Goal: Task Accomplishment & Management: Complete application form

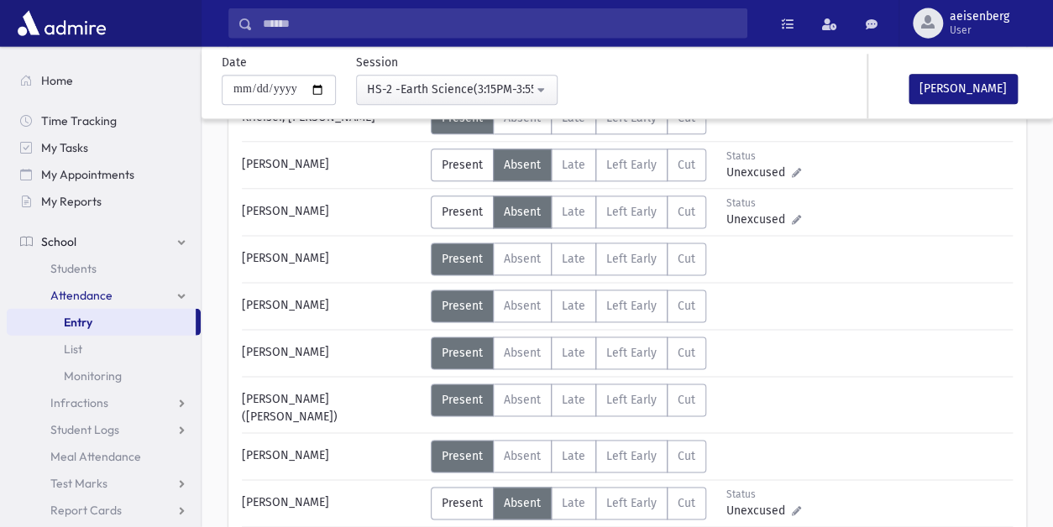
scroll to position [770, 0]
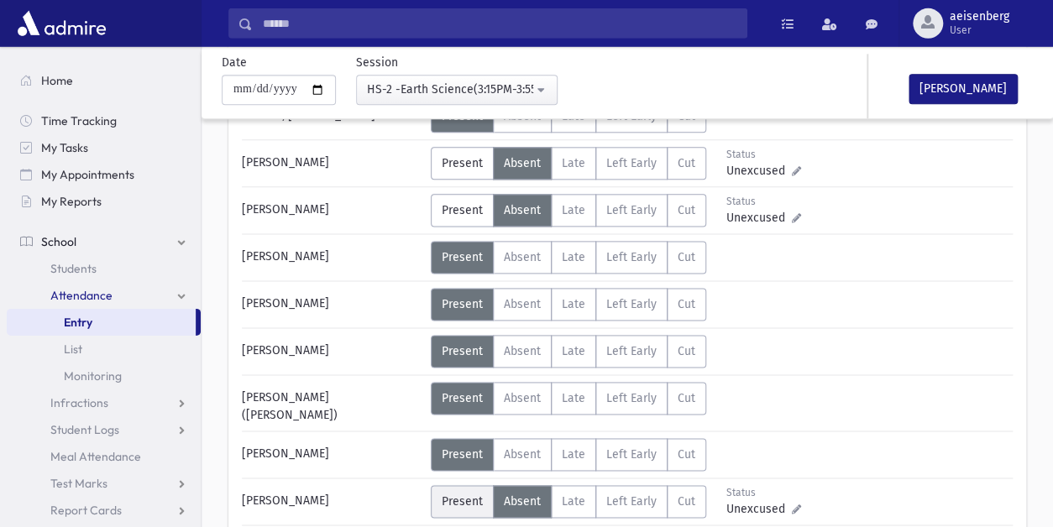
click at [457, 495] on span "Present" at bounding box center [462, 502] width 41 height 14
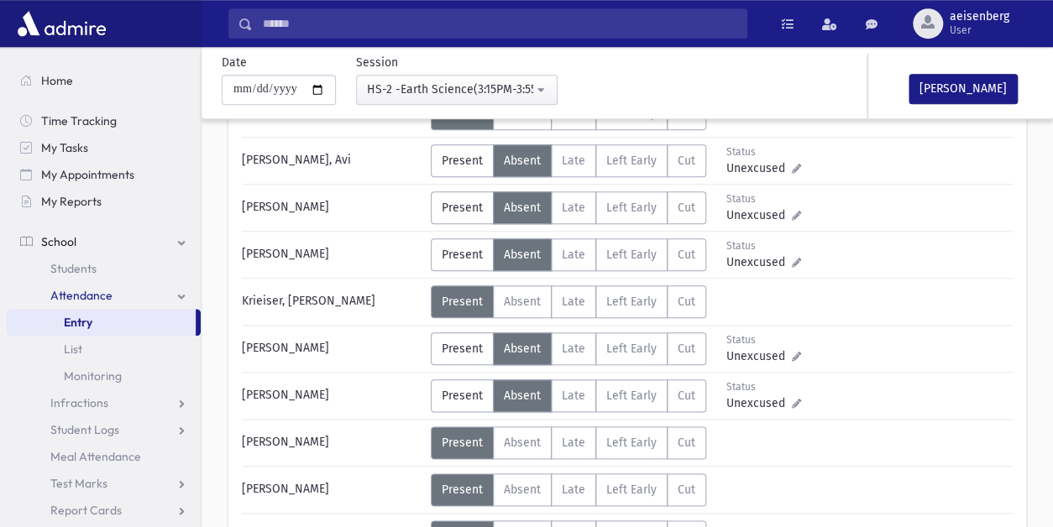
scroll to position [581, 0]
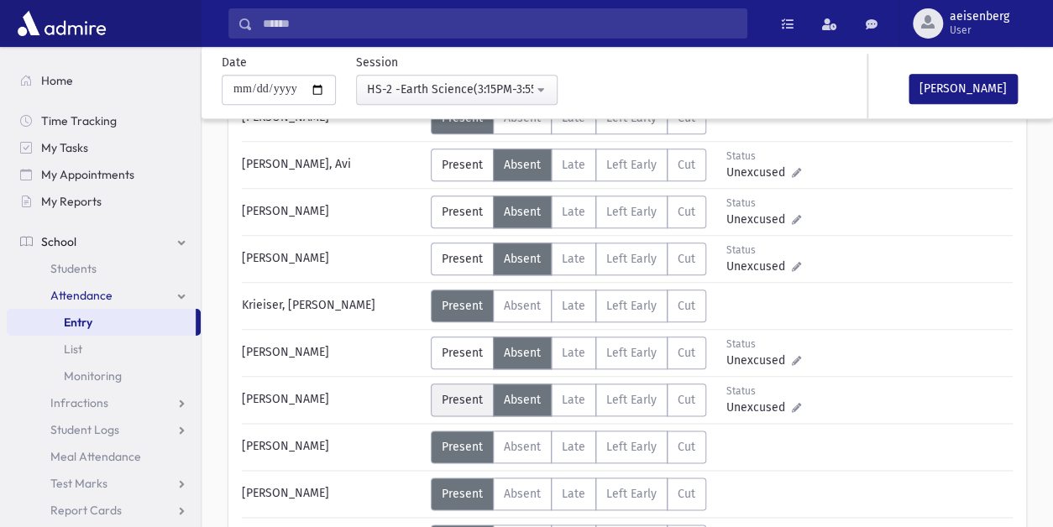
click at [469, 396] on span "Present" at bounding box center [462, 400] width 41 height 14
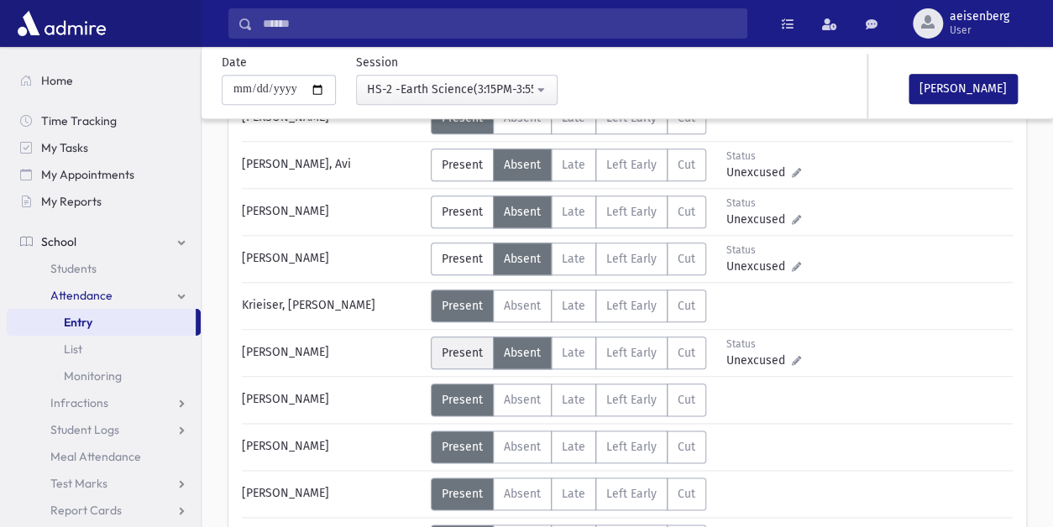
click at [464, 354] on span "Present" at bounding box center [462, 353] width 41 height 14
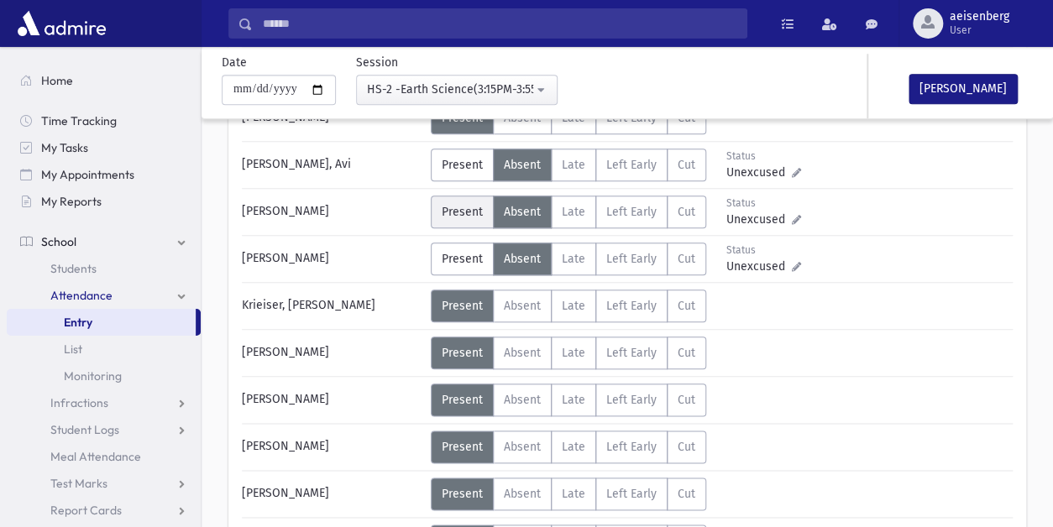
click at [465, 207] on span "Present" at bounding box center [462, 212] width 41 height 14
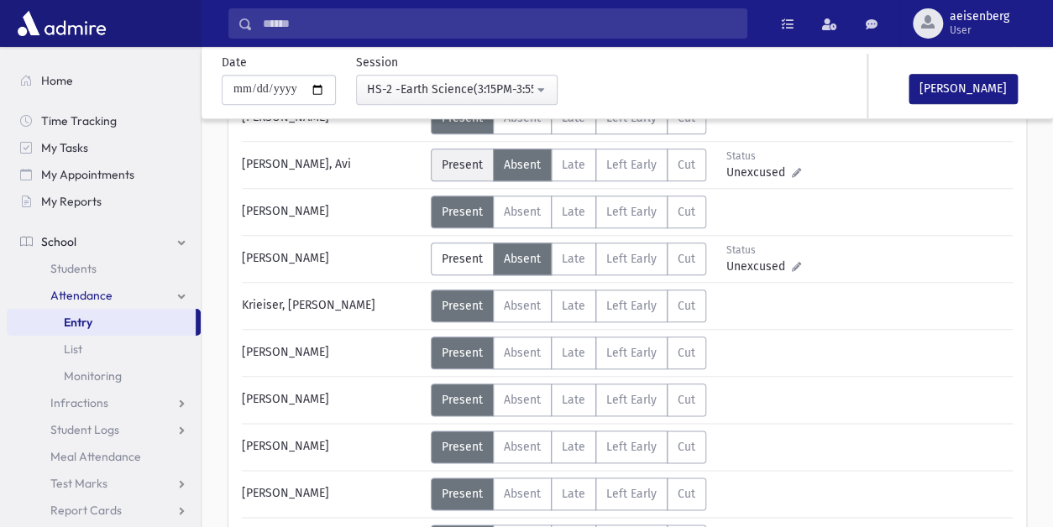
click at [458, 160] on span "Present" at bounding box center [462, 165] width 41 height 14
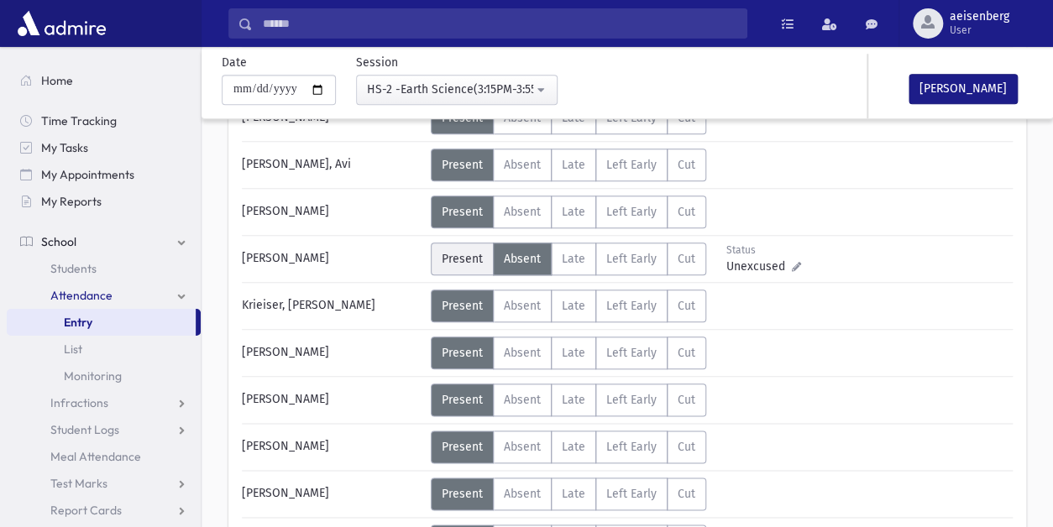
click at [464, 253] on span "Present" at bounding box center [462, 259] width 41 height 14
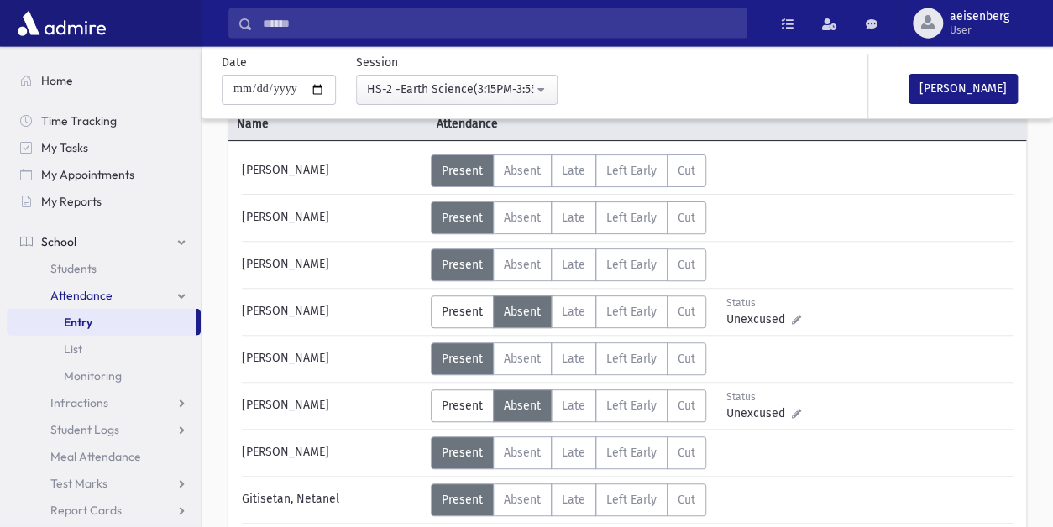
scroll to position [104, 0]
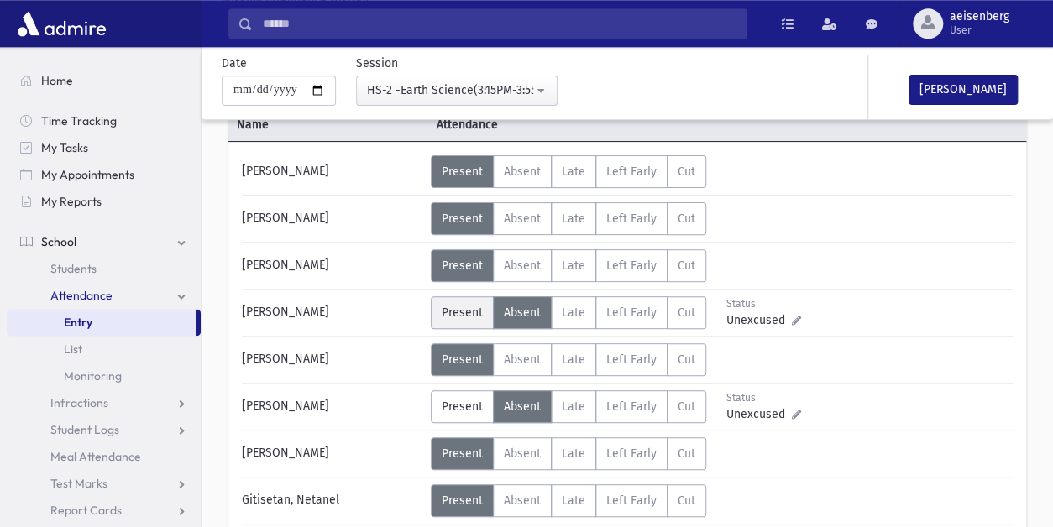
click at [445, 312] on span "Present" at bounding box center [462, 313] width 41 height 14
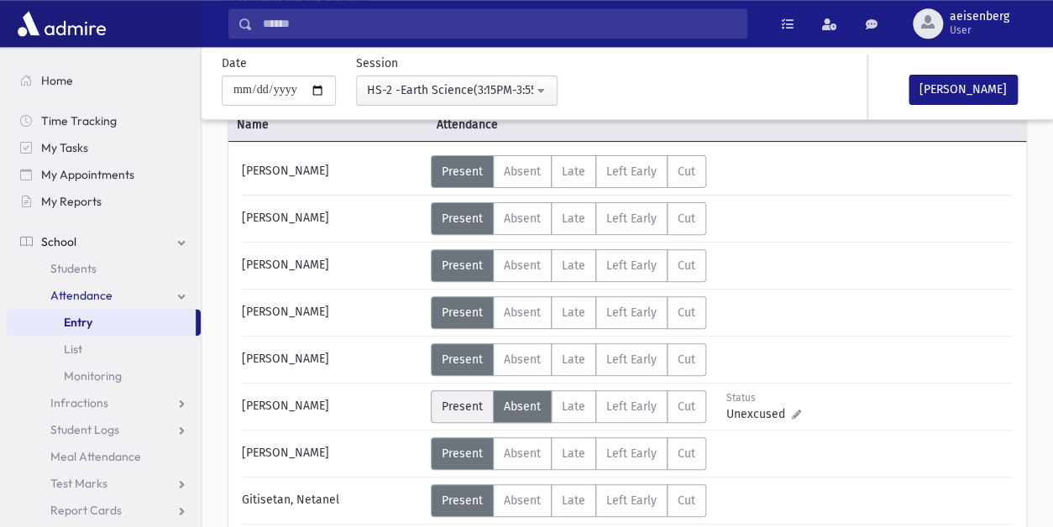
click at [454, 408] on span "Present" at bounding box center [462, 407] width 41 height 14
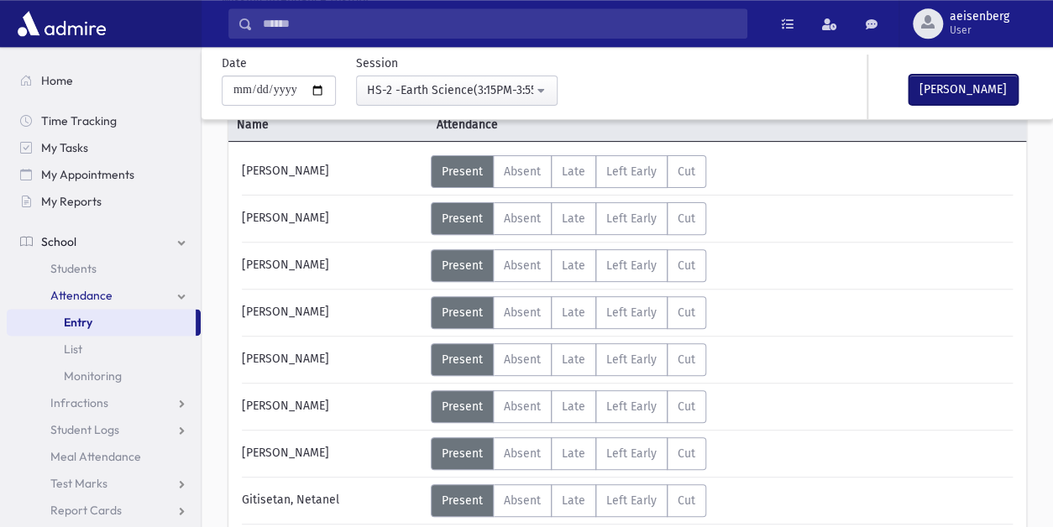
click at [968, 92] on button "[PERSON_NAME]" at bounding box center [963, 89] width 109 height 30
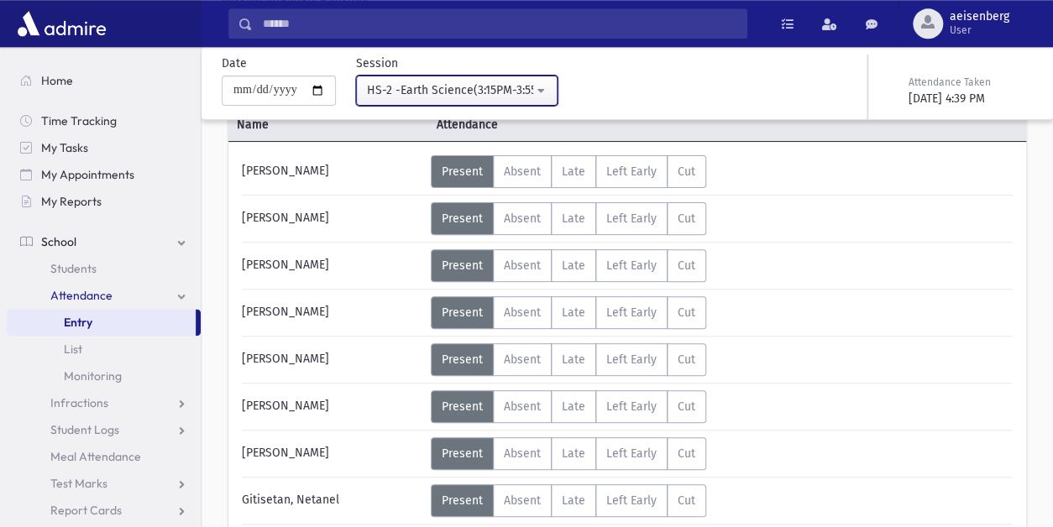
click at [542, 88] on button "HS-2 -Earth Science(3:15PM-3:55PM)" at bounding box center [457, 90] width 202 height 30
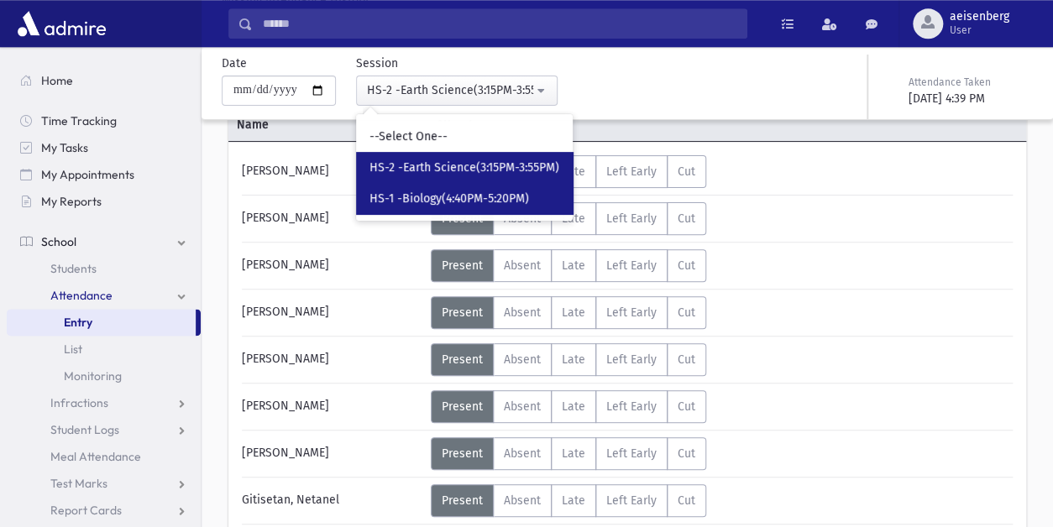
click at [473, 195] on span "HS-1 -Biology(4:40PM-5:20PM)" at bounding box center [449, 198] width 160 height 17
select select "****"
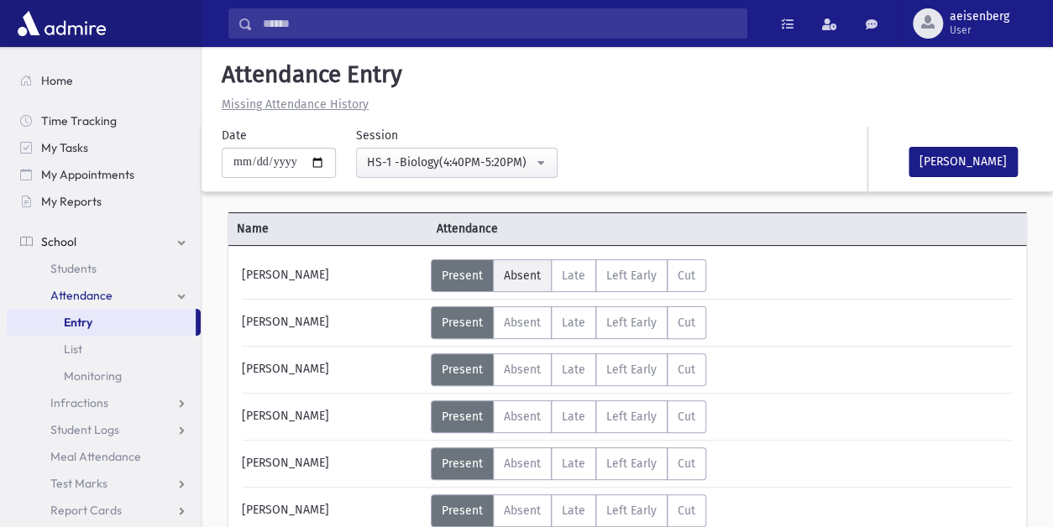
click at [532, 274] on span "Absent" at bounding box center [522, 276] width 37 height 14
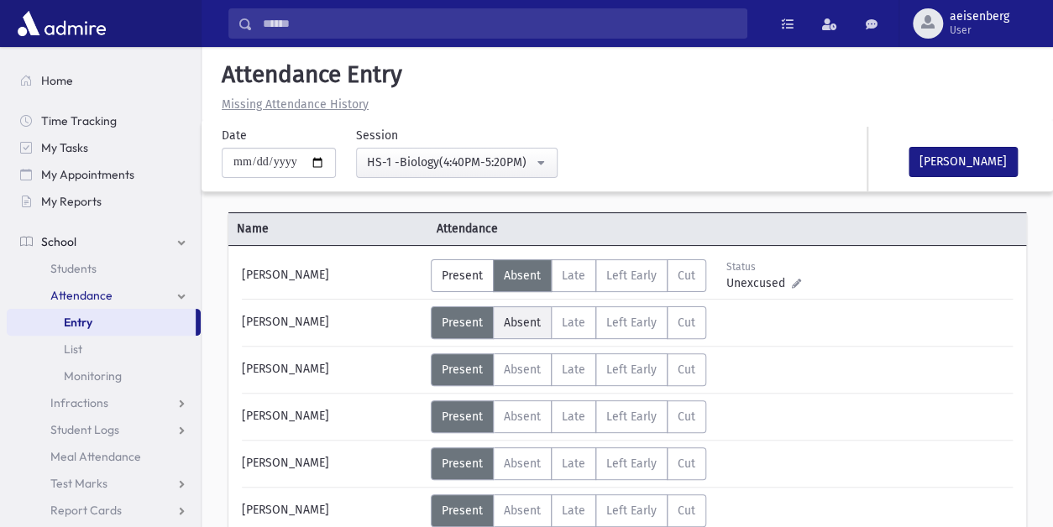
click at [519, 322] on span "Absent" at bounding box center [522, 323] width 37 height 14
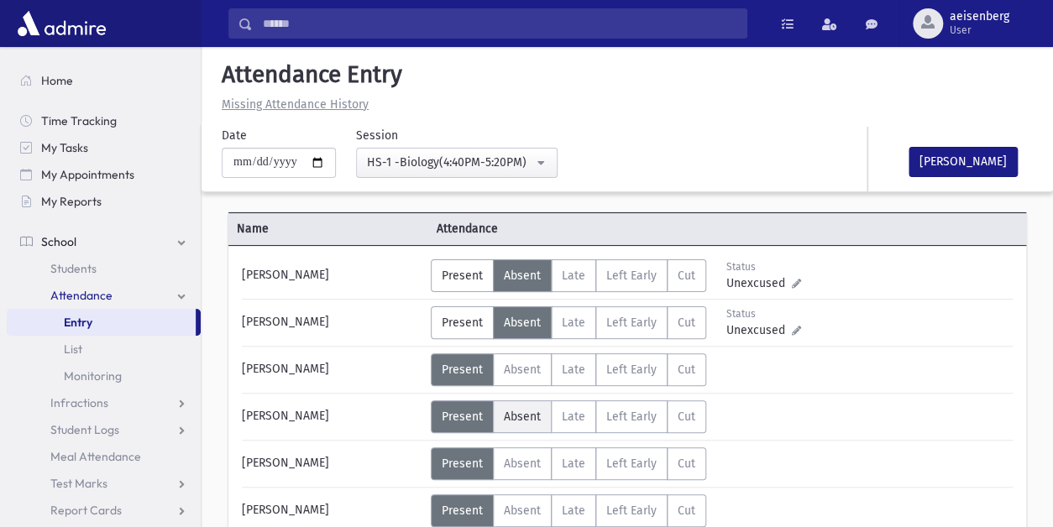
click at [521, 412] on span "Absent" at bounding box center [522, 417] width 37 height 14
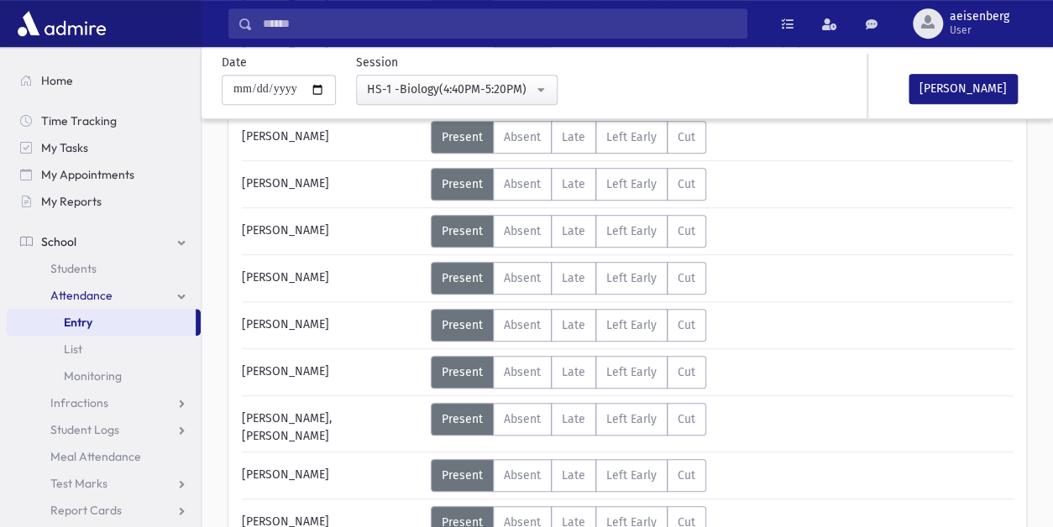
scroll to position [377, 0]
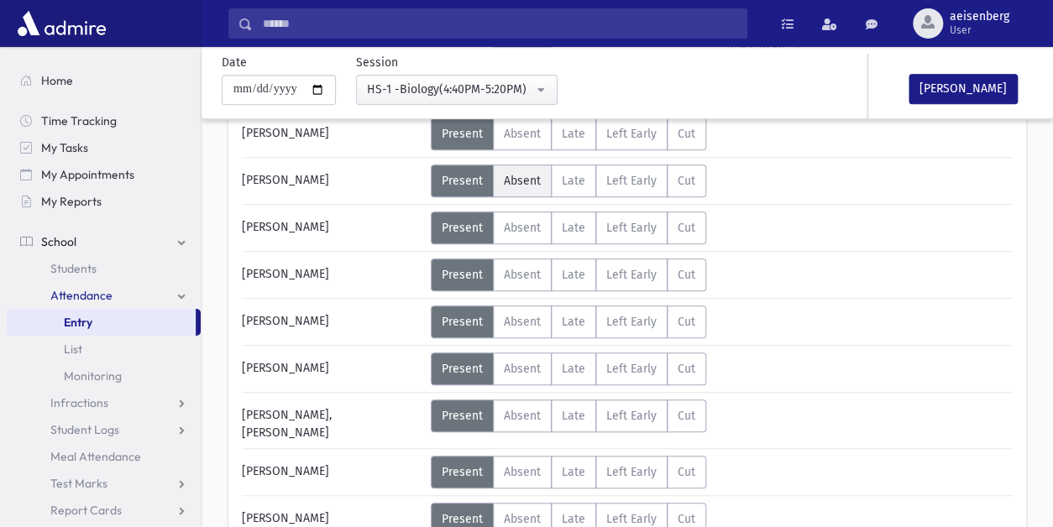
click at [515, 181] on span "Absent" at bounding box center [522, 181] width 37 height 14
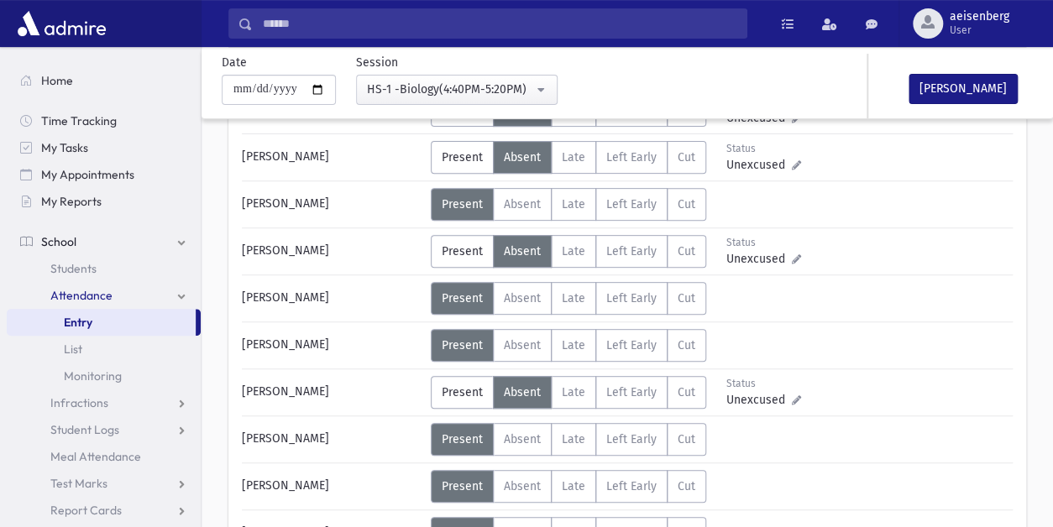
scroll to position [199, 0]
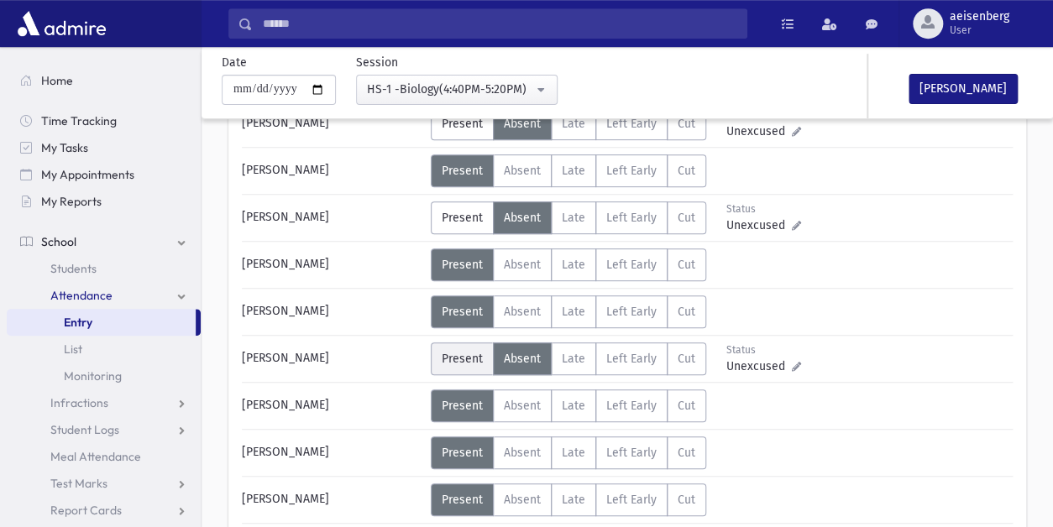
click at [461, 356] on span "Present" at bounding box center [462, 359] width 41 height 14
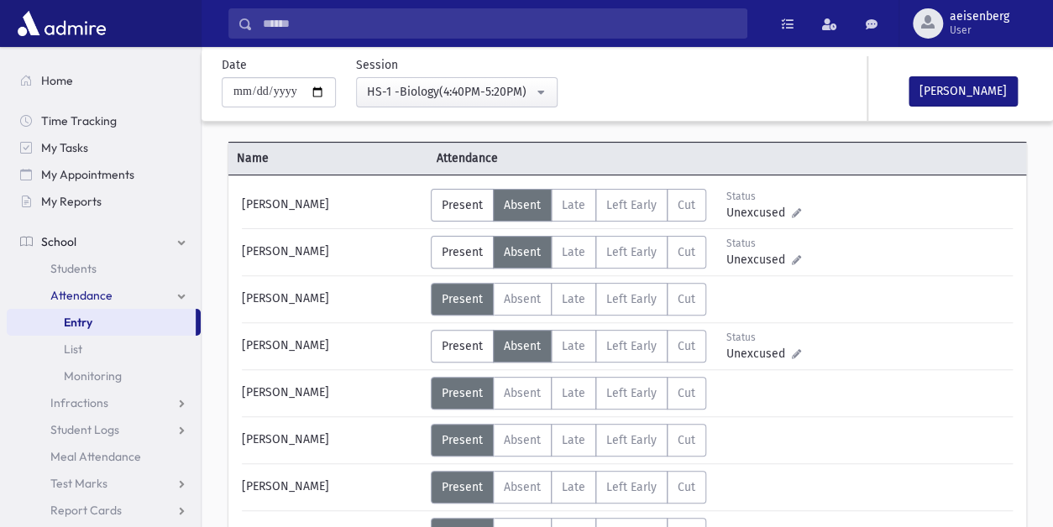
scroll to position [72, 0]
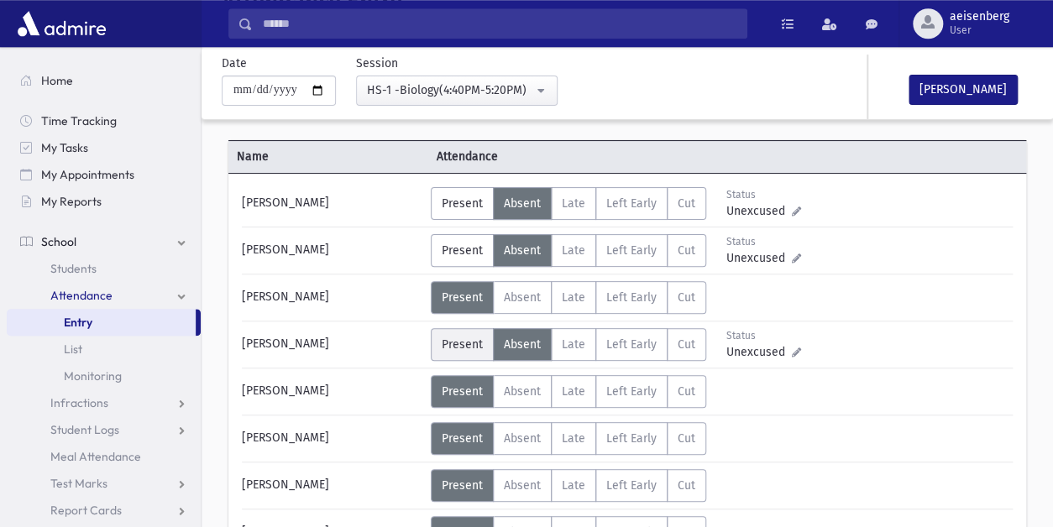
click at [459, 338] on span "Present" at bounding box center [462, 345] width 41 height 14
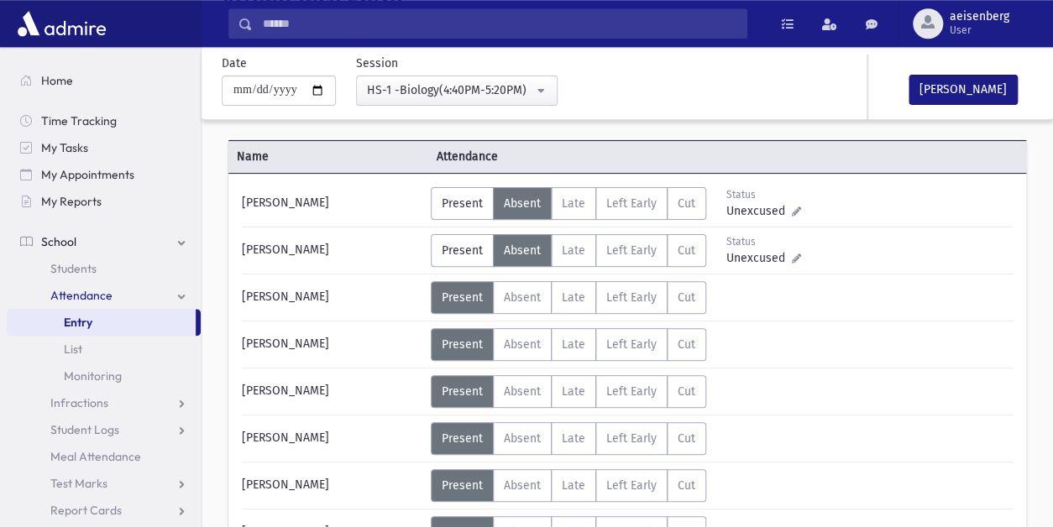
scroll to position [0, 0]
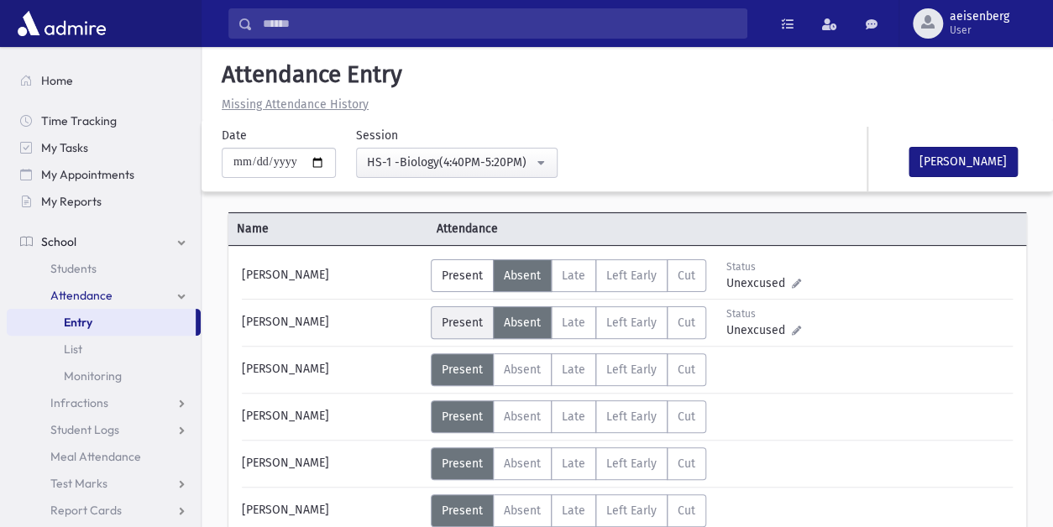
click at [458, 317] on span "Present" at bounding box center [462, 323] width 41 height 14
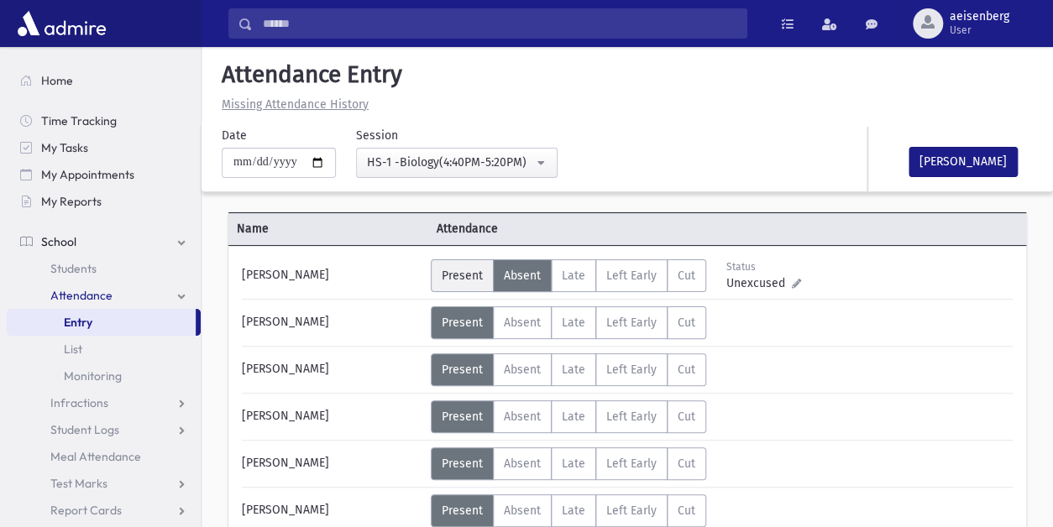
click at [460, 282] on span "Present" at bounding box center [462, 276] width 41 height 14
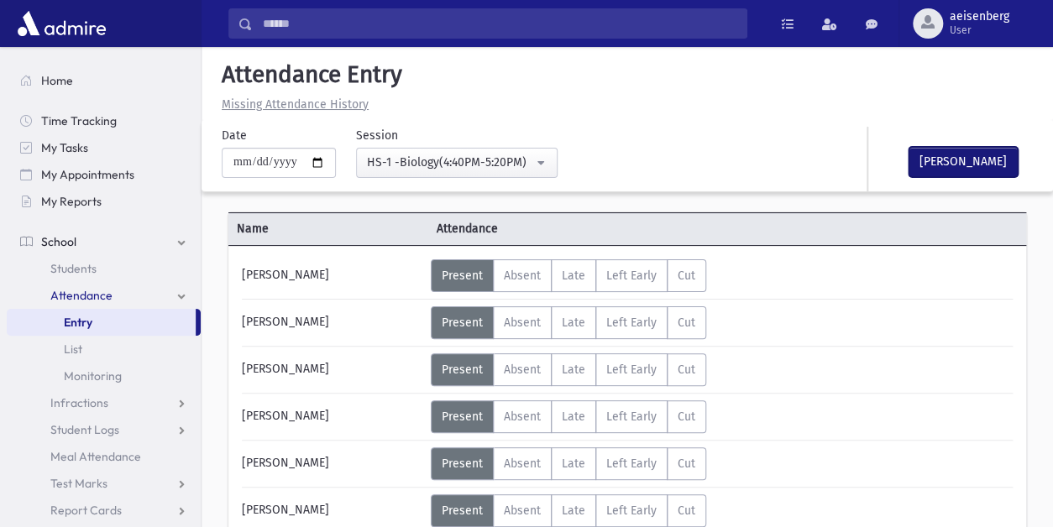
click at [957, 151] on button "[PERSON_NAME]" at bounding box center [963, 162] width 109 height 30
